Goal: Book appointment/travel/reservation

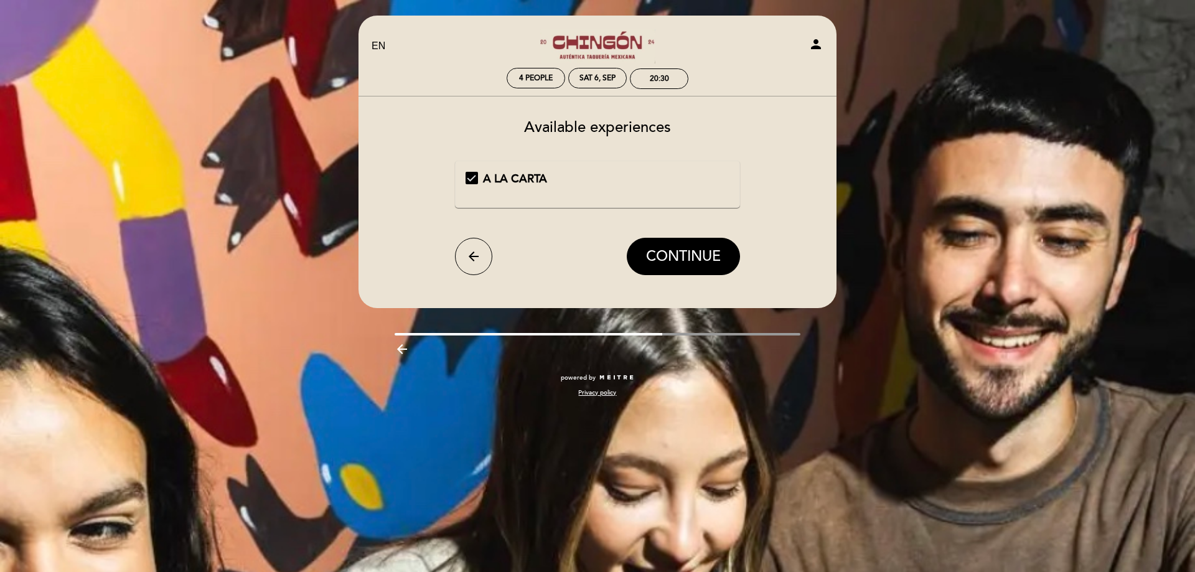
click at [501, 177] on span "A LA CARTA" at bounding box center [515, 179] width 64 height 14
click at [504, 182] on span "A LA CARTA" at bounding box center [515, 179] width 64 height 14
click at [707, 271] on button "CONTINUE" at bounding box center [683, 256] width 113 height 37
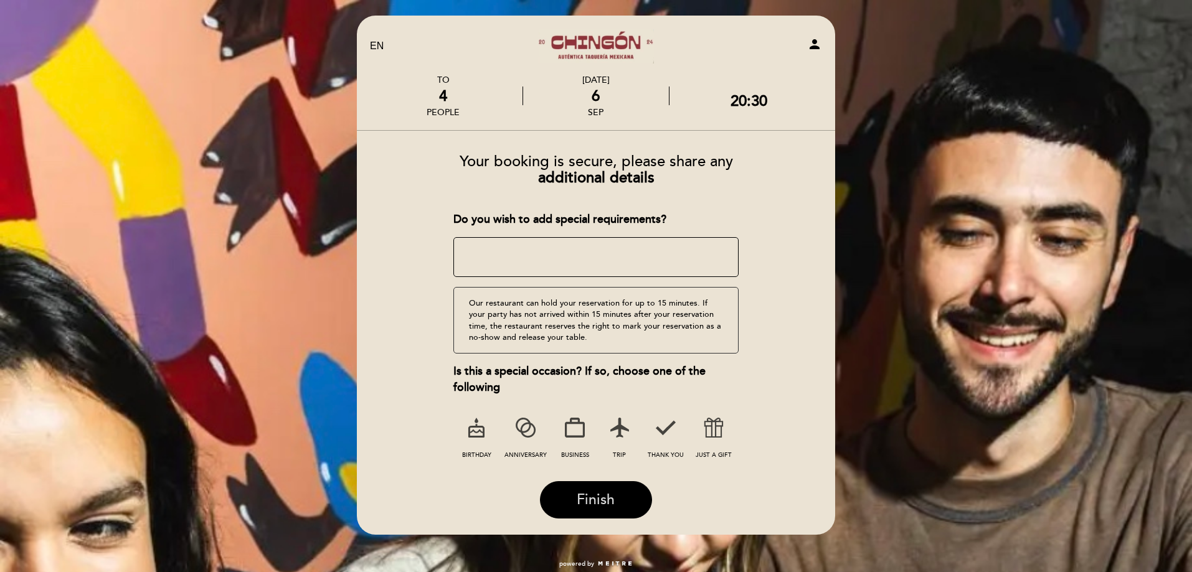
click at [641, 492] on button "Finish" at bounding box center [596, 499] width 112 height 37
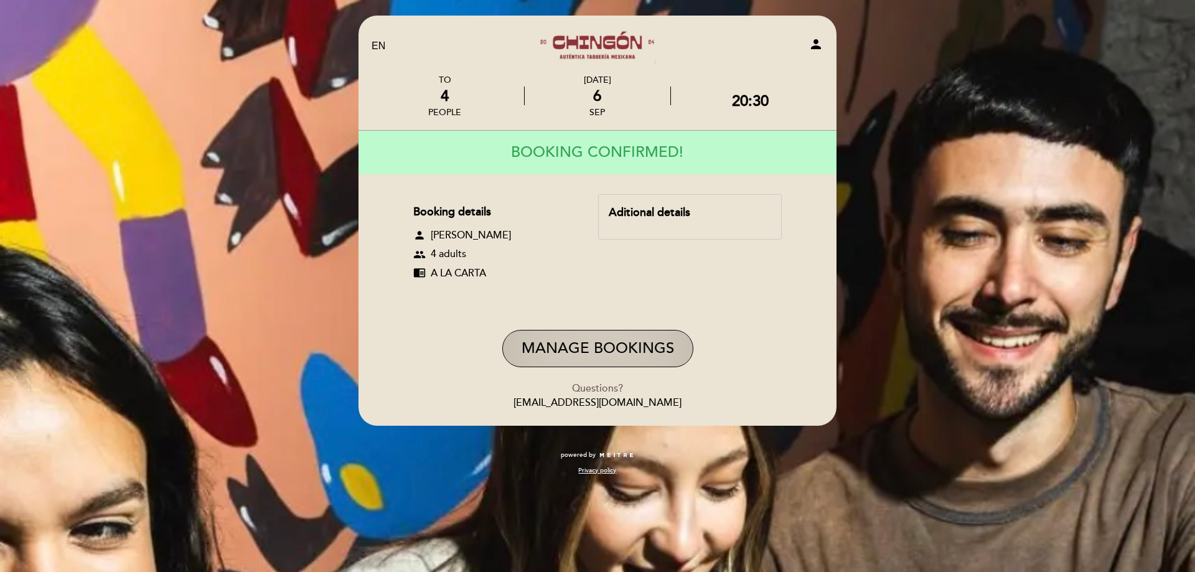
click at [619, 354] on button "Manage Bookings" at bounding box center [597, 348] width 191 height 37
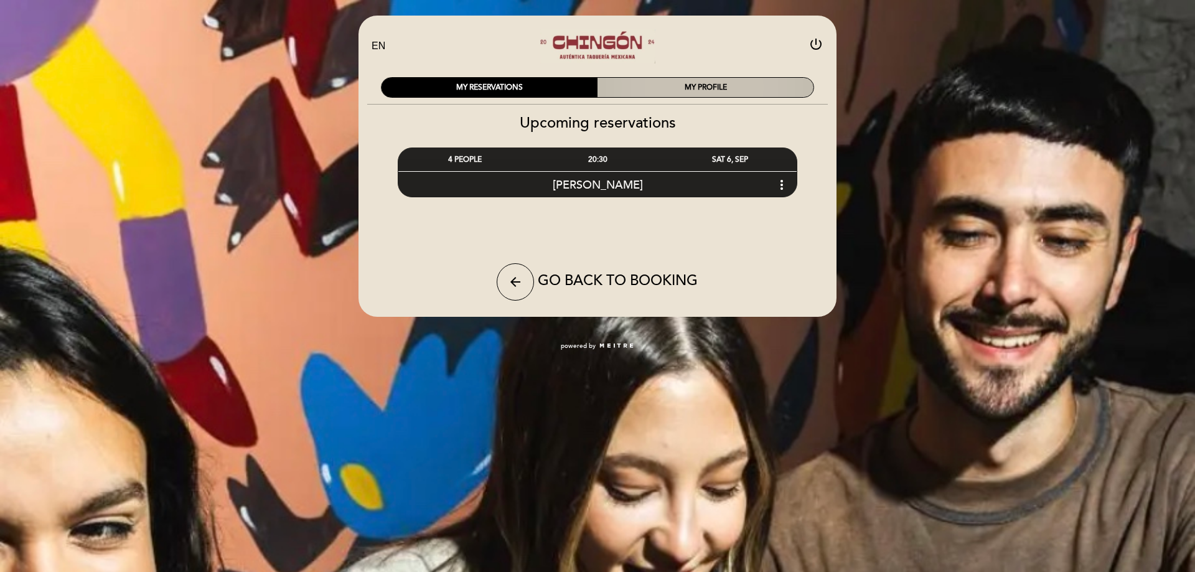
click at [663, 87] on div "MY PROFILE" at bounding box center [706, 87] width 216 height 19
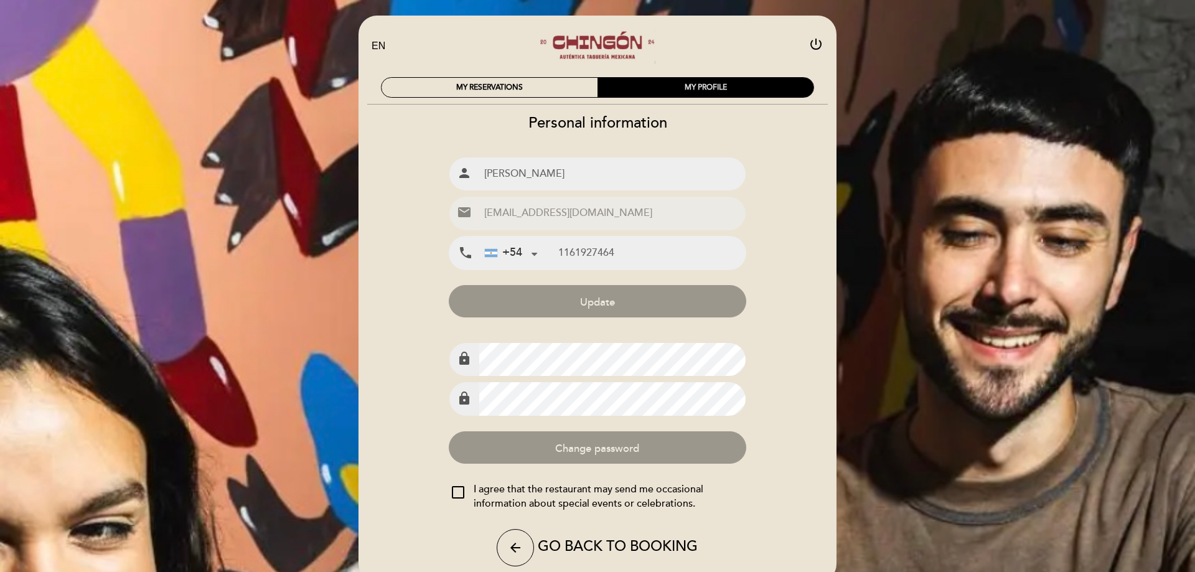
type input "[PHONE_NUMBER]"
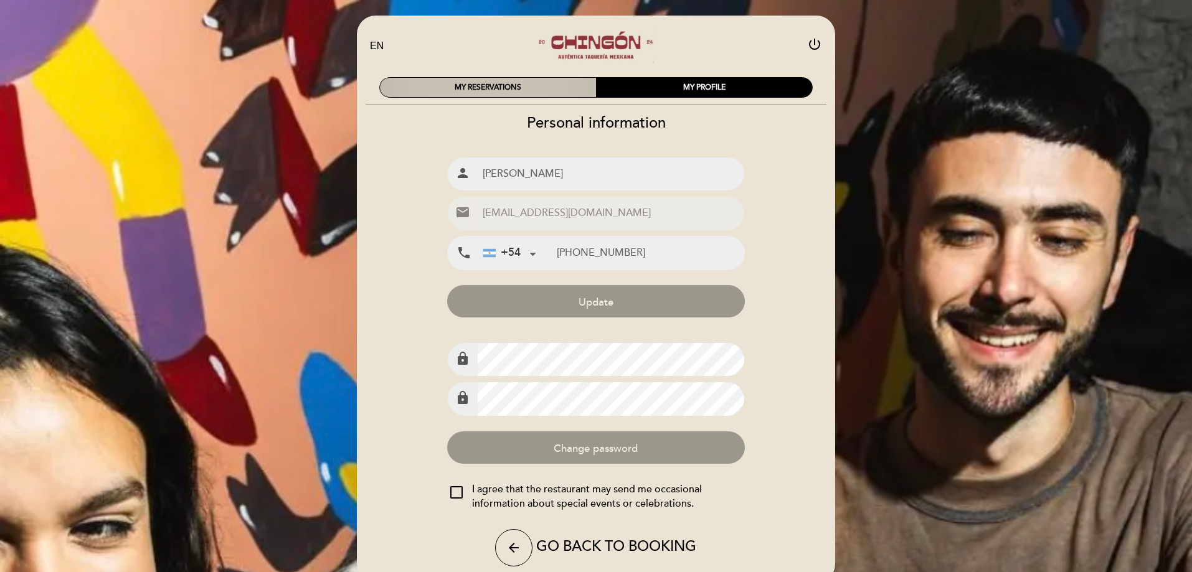
click at [543, 87] on div "MY RESERVATIONS" at bounding box center [488, 87] width 216 height 19
